Goal: Communication & Community: Answer question/provide support

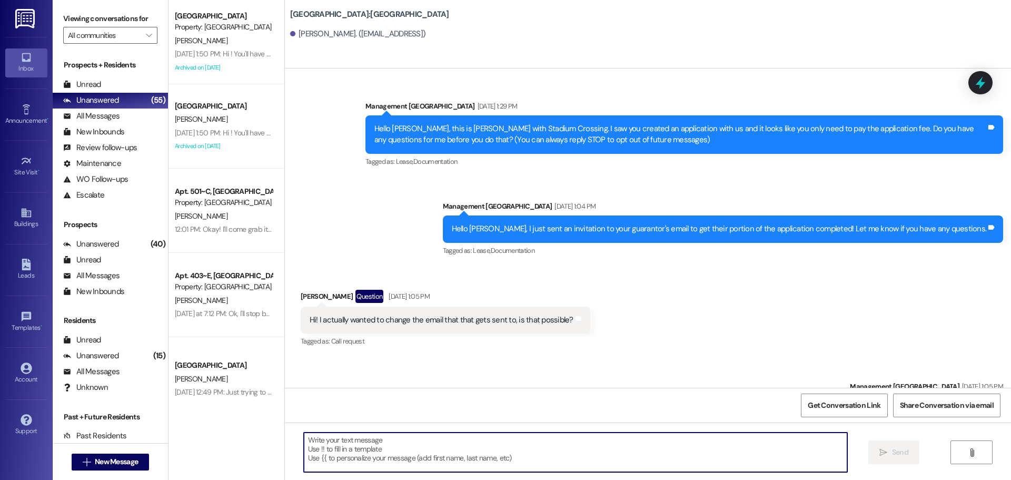
scroll to position [3661, 0]
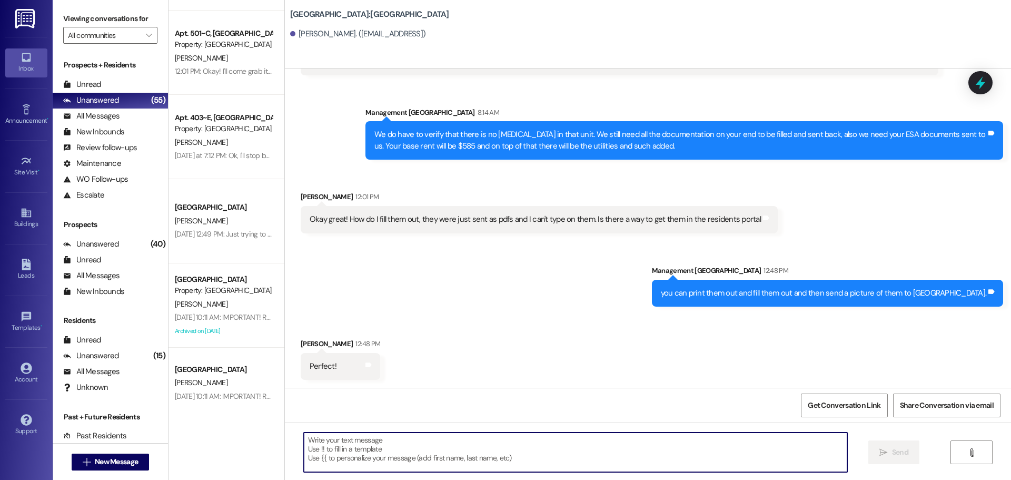
click at [357, 440] on textarea at bounding box center [575, 451] width 543 height 39
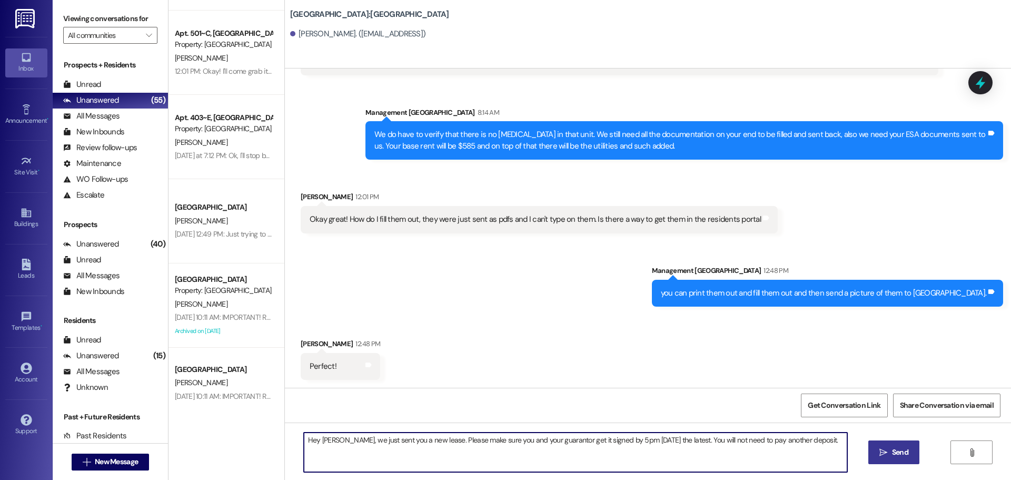
type textarea "Hey [PERSON_NAME], we just sent you a new lease. Please make sure you and your …"
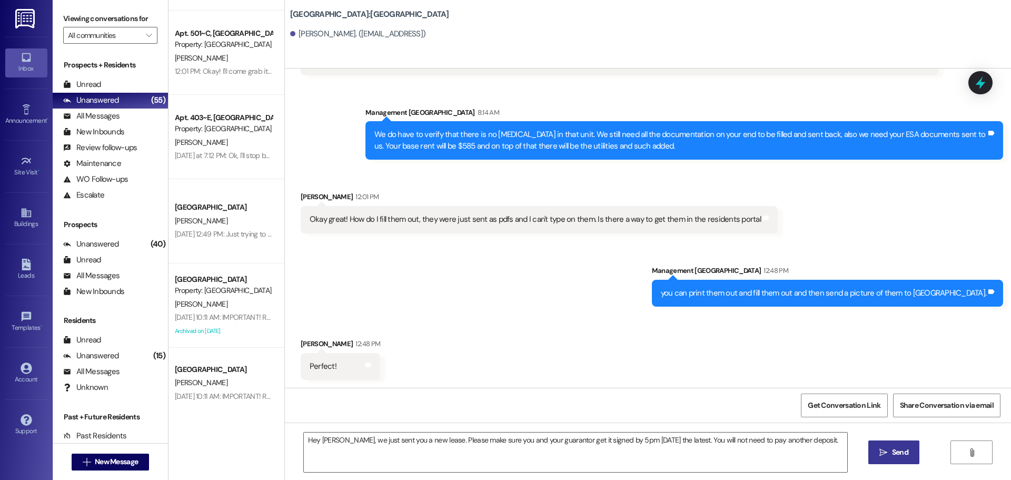
click at [875, 446] on button " Send" at bounding box center [893, 452] width 51 height 24
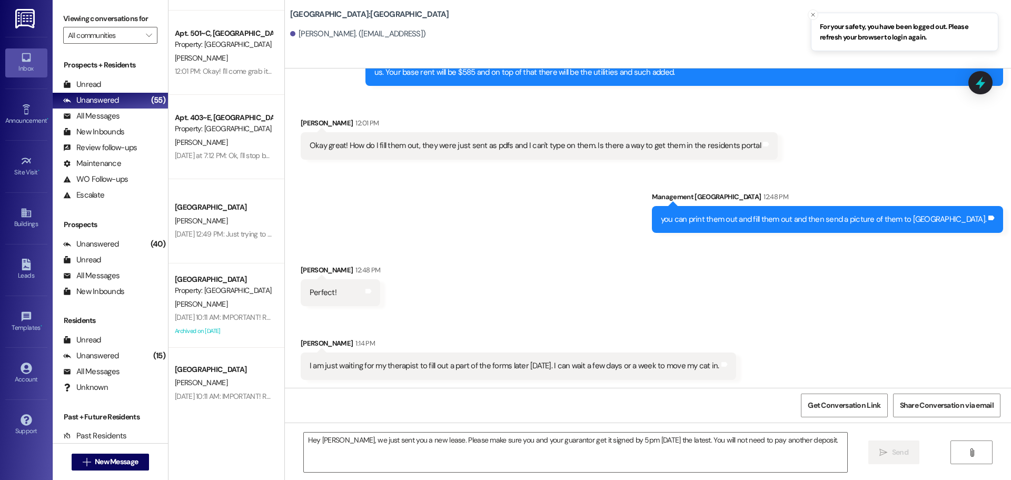
scroll to position [3735, 0]
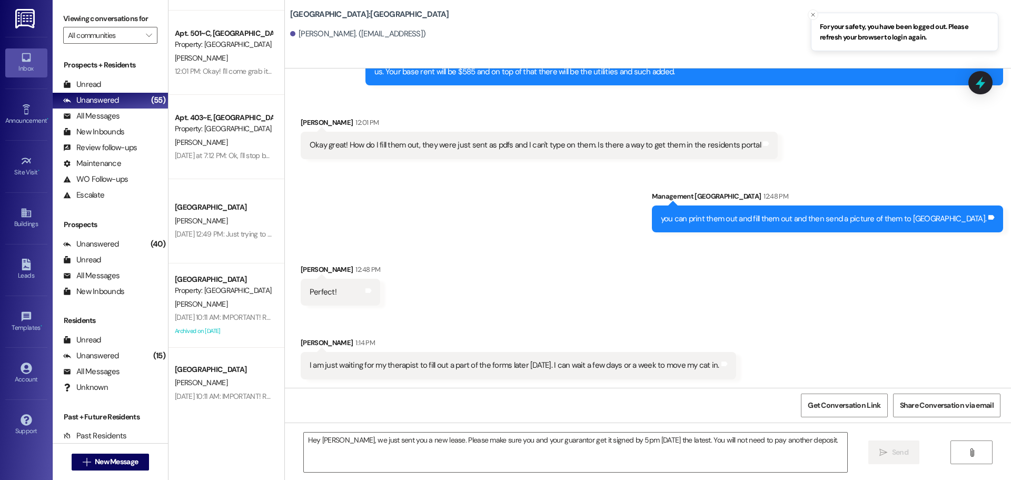
click at [513, 425] on div "Hey Elsa, we just sent you a new lease. Please make sure you and your guarantor…" at bounding box center [648, 461] width 726 height 79
click at [513, 465] on textarea "Hey Elsa, we just sent you a new lease. Please make sure you and your guarantor…" at bounding box center [575, 451] width 543 height 39
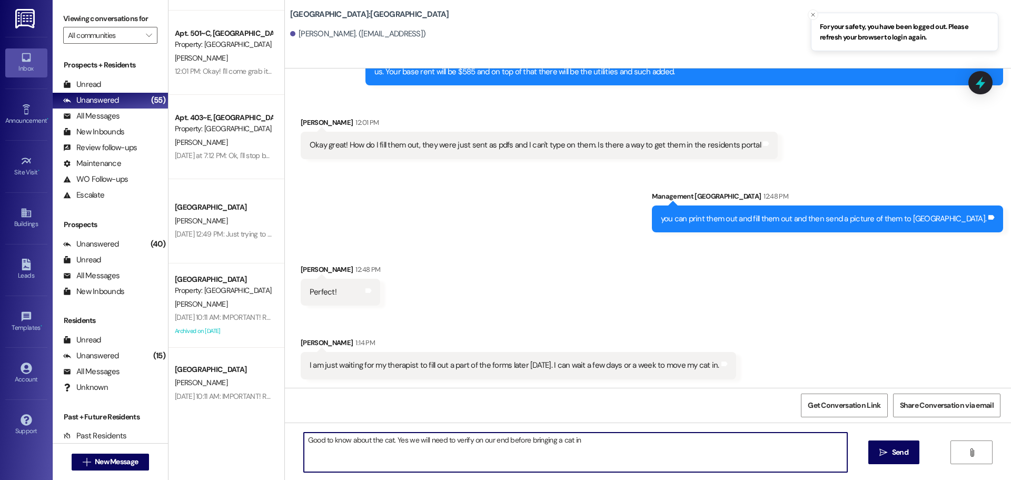
type textarea "Good to know about the cat. Yes we will need to verify on our end before bringi…"
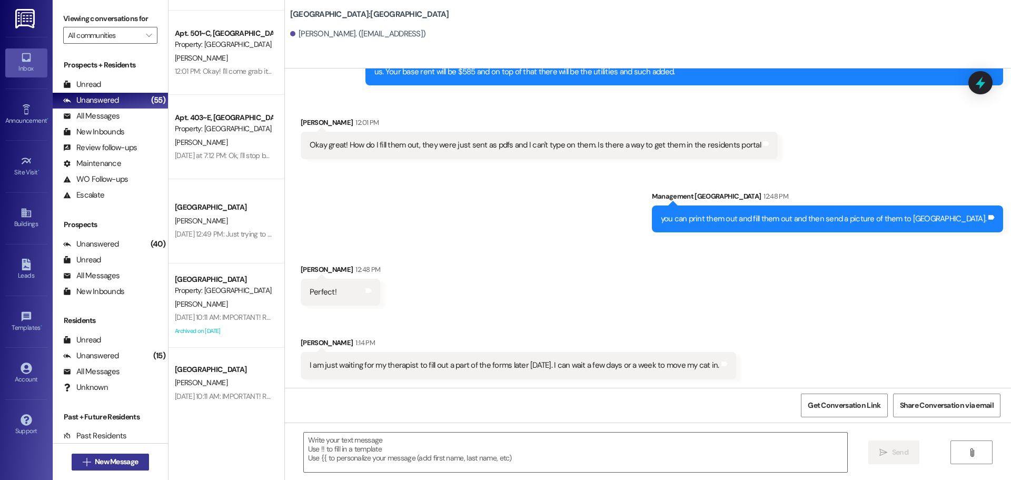
click at [146, 465] on button " New Message" at bounding box center [111, 461] width 78 height 17
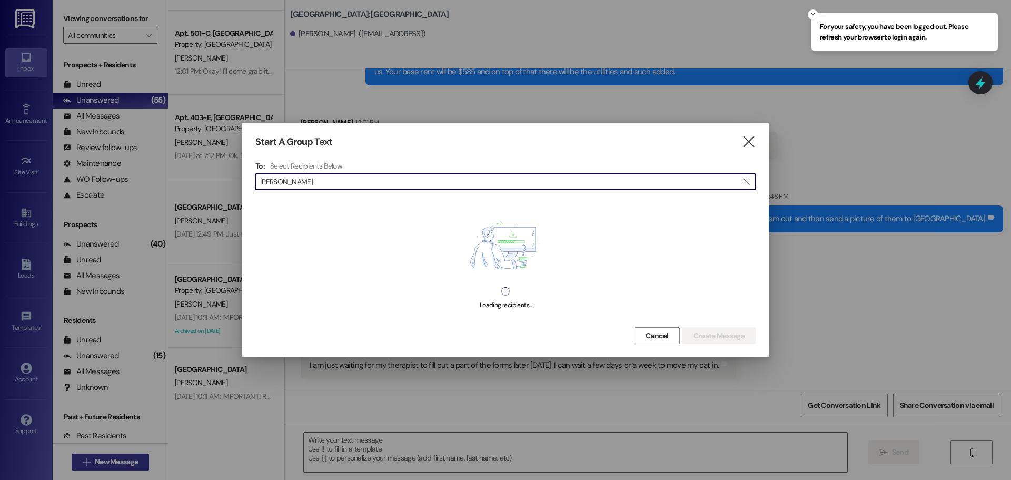
type input "[PERSON_NAME]"
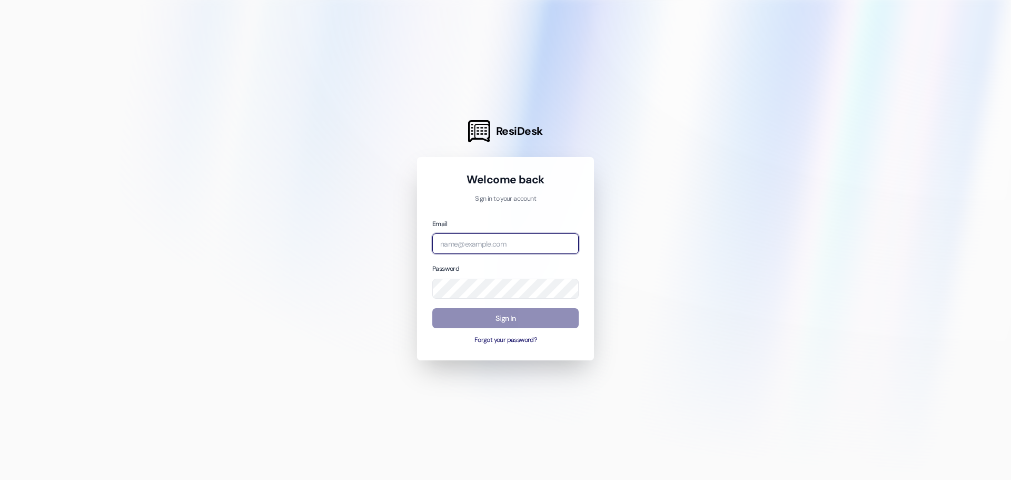
type input "[EMAIL_ADDRESS][DOMAIN_NAME]"
click at [500, 310] on button "Sign In" at bounding box center [505, 318] width 146 height 21
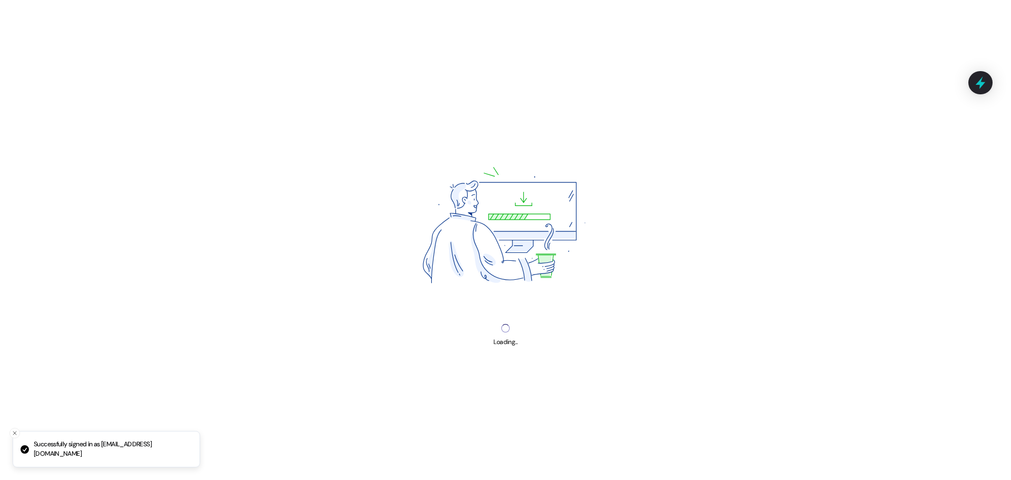
click at [505, 313] on div "Loading..." at bounding box center [505, 240] width 1011 height 480
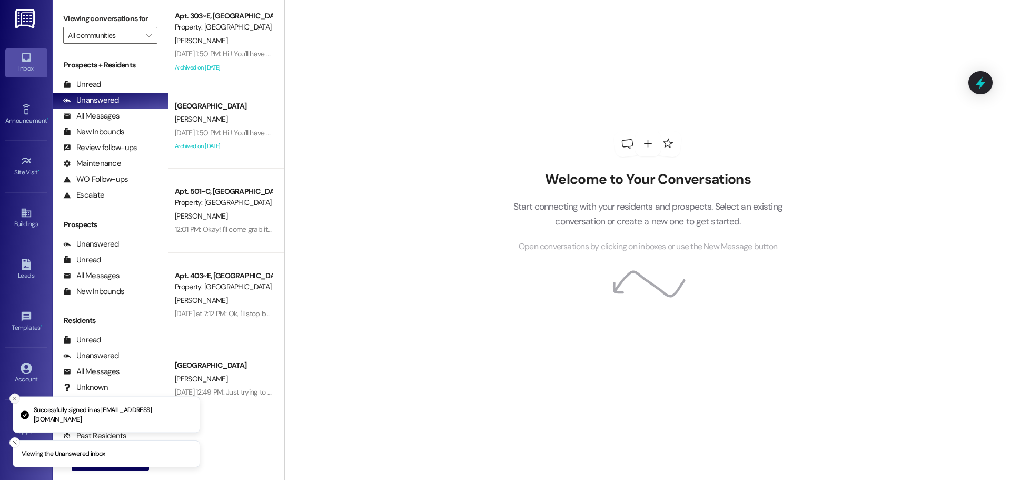
click at [17, 394] on button "Close toast" at bounding box center [14, 398] width 11 height 11
click at [16, 445] on button "Close toast" at bounding box center [14, 442] width 11 height 11
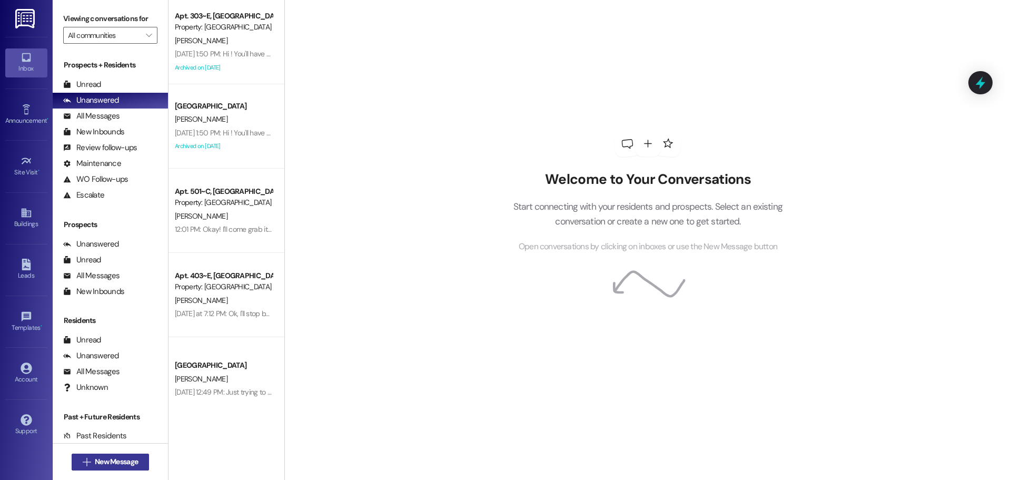
click at [93, 456] on span "New Message" at bounding box center [116, 461] width 47 height 11
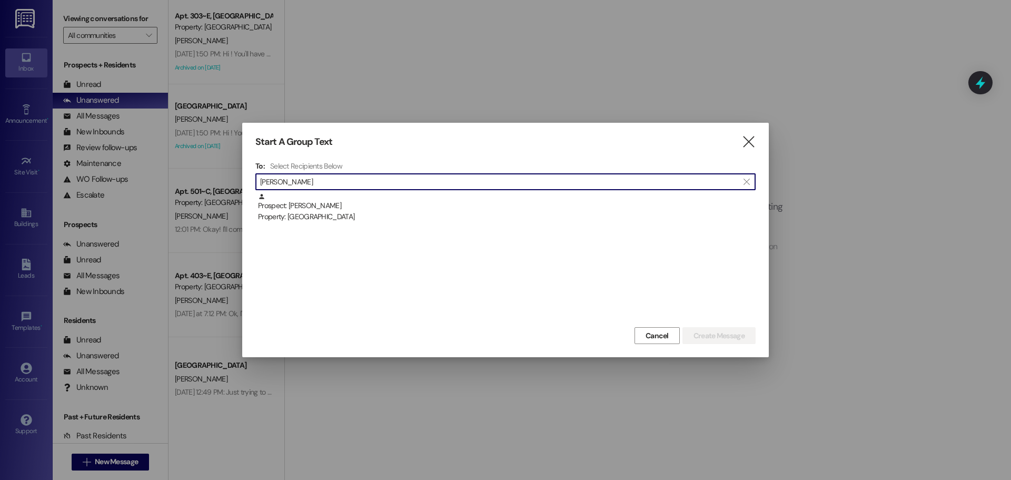
type input "[PERSON_NAME]"
click at [384, 223] on div "Prospect: [PERSON_NAME] Property: [GEOGRAPHIC_DATA]" at bounding box center [505, 259] width 500 height 132
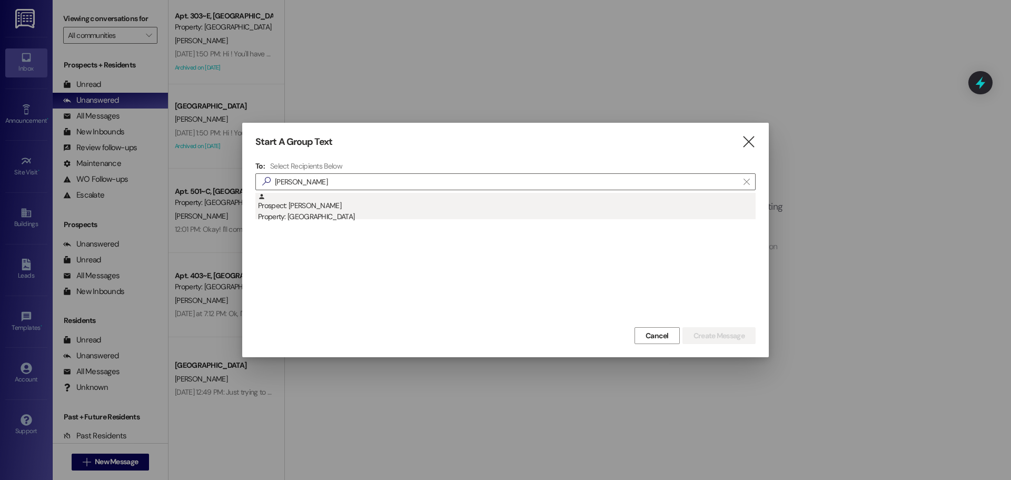
click at [421, 204] on div "Prospect: [PERSON_NAME] Property: [GEOGRAPHIC_DATA]" at bounding box center [506, 208] width 497 height 30
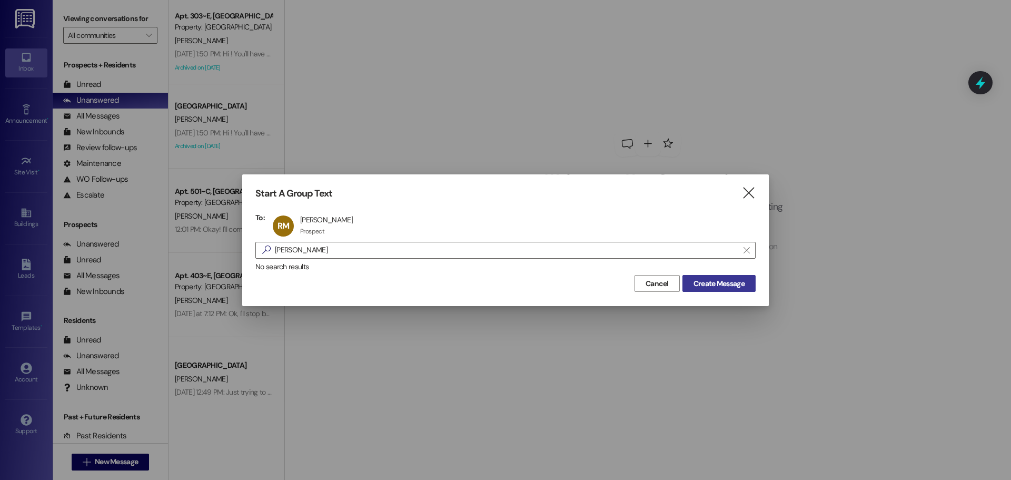
click at [704, 284] on span "Create Message" at bounding box center [718, 283] width 51 height 11
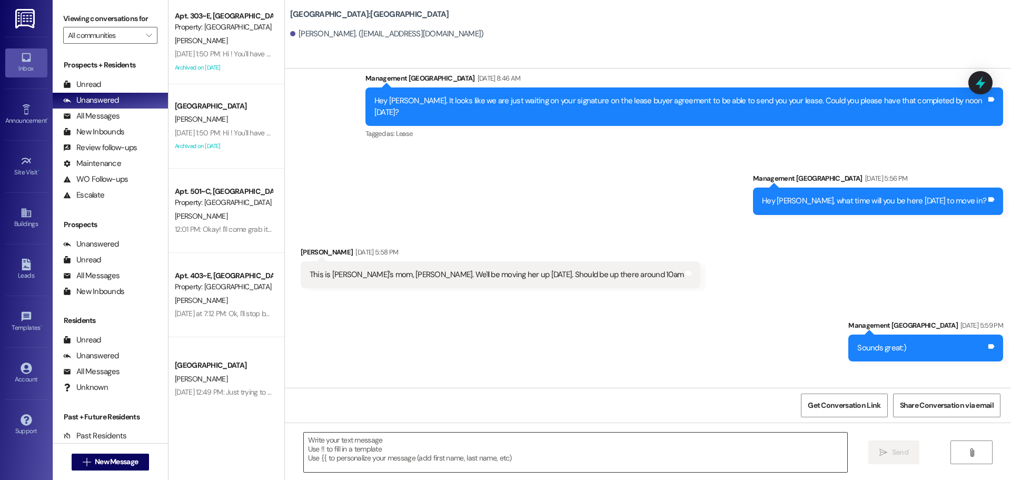
scroll to position [172, 0]
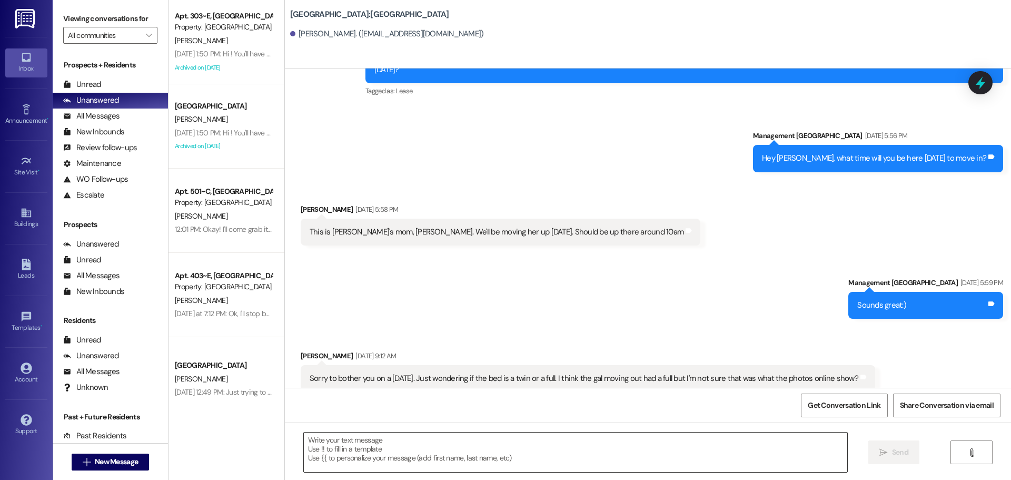
click at [620, 453] on textarea at bounding box center [575, 451] width 543 height 39
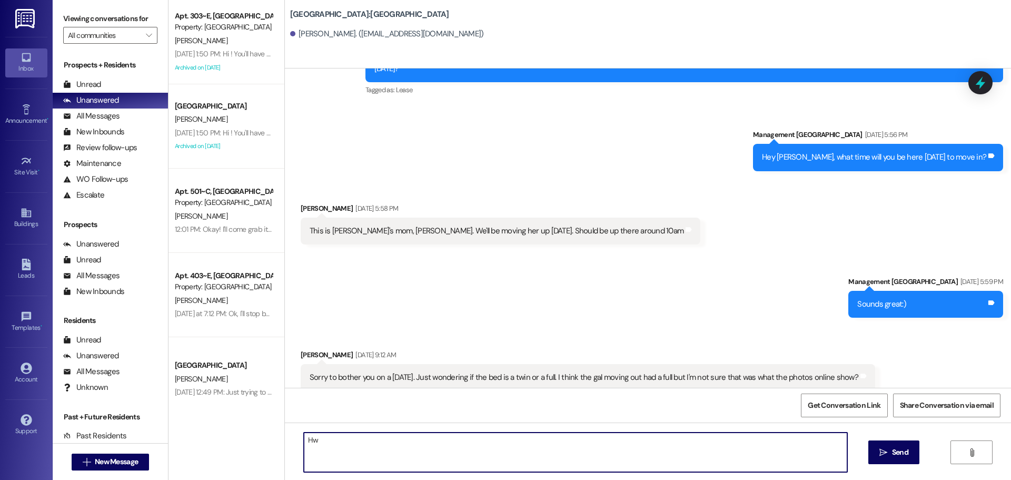
type textarea "H"
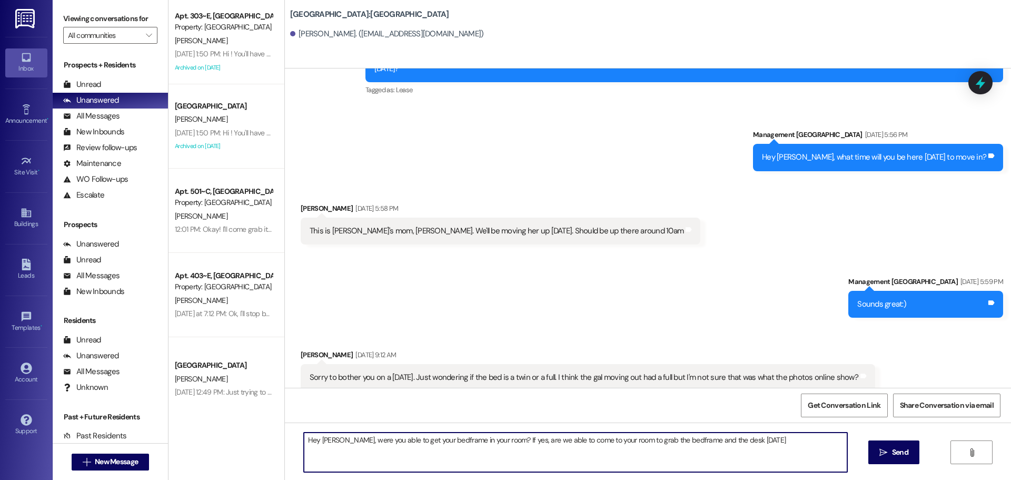
type textarea "Hey [PERSON_NAME], were you able to get your bedframe in your room? If yes, are…"
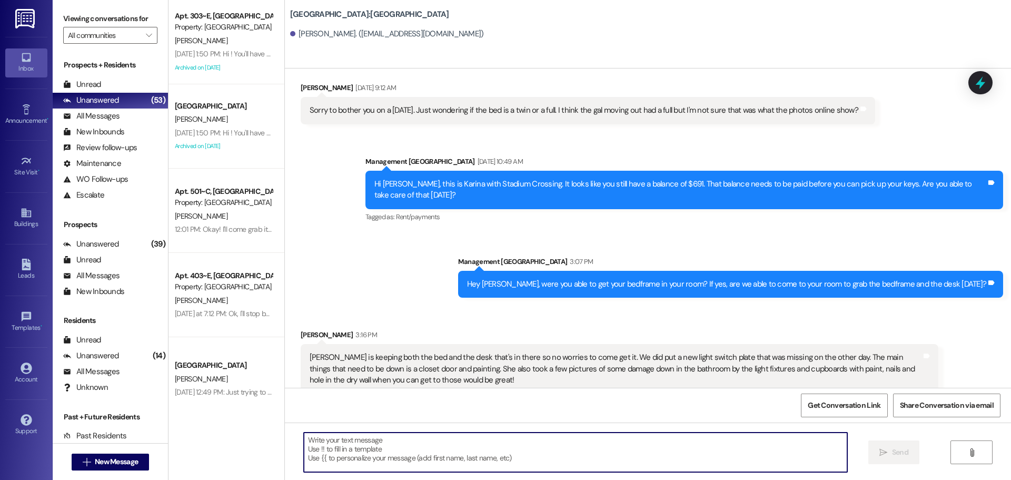
scroll to position [441, 0]
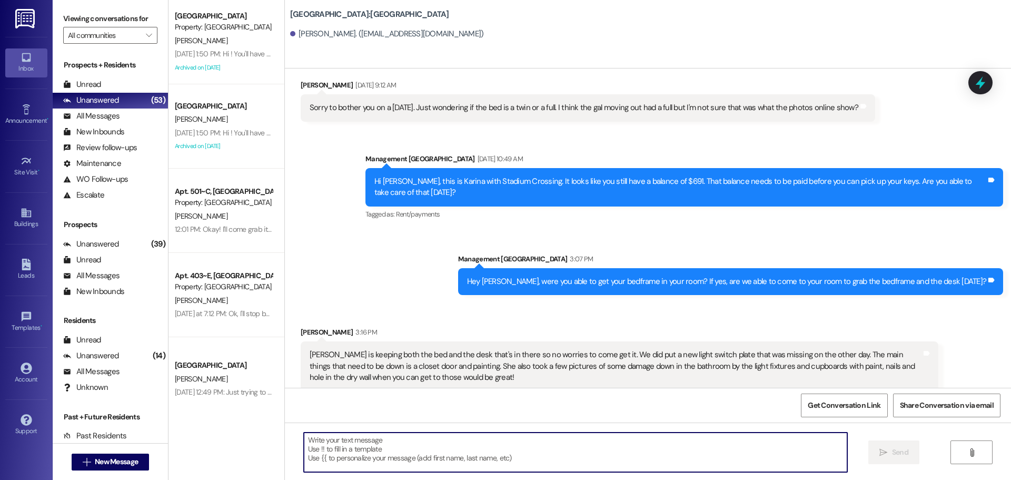
click at [620, 453] on textarea at bounding box center [575, 451] width 543 height 39
type textarea "Sounds good thank you!"
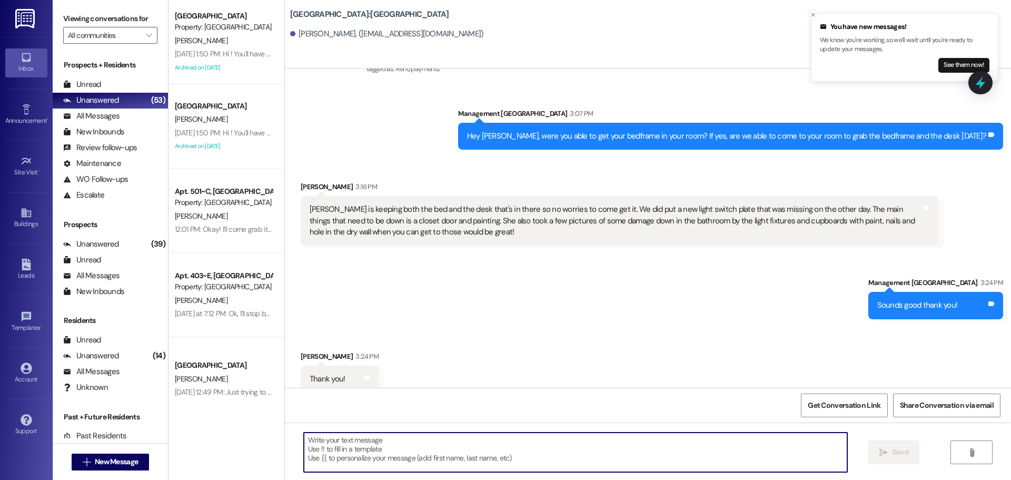
scroll to position [588, 0]
